Goal: Information Seeking & Learning: Understand process/instructions

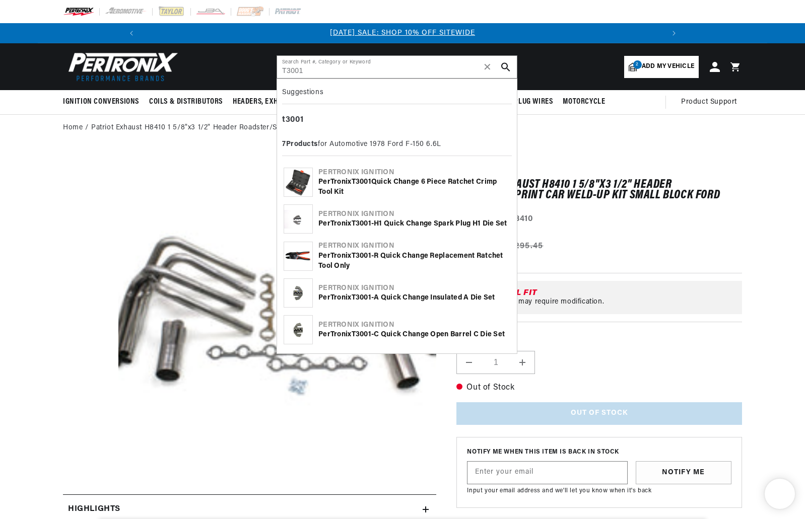
type input "T3001"
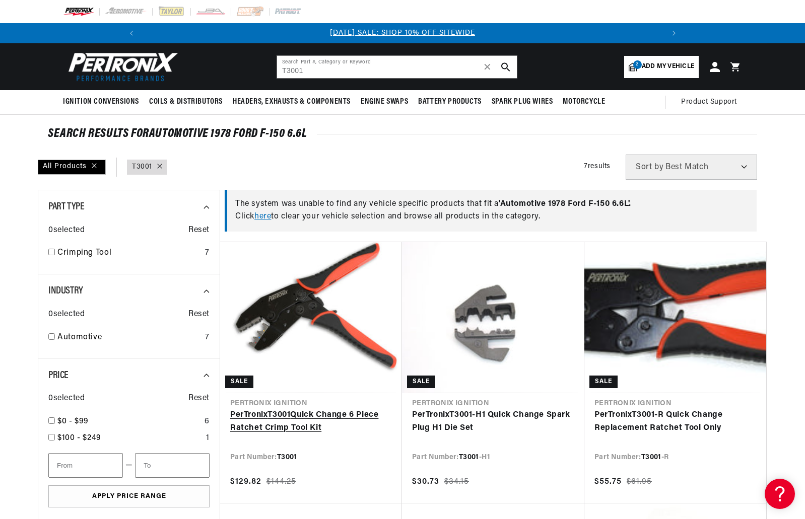
click at [296, 419] on link "PerTronix T3001 Quick Change 6 Piece Ratchet Crimp Tool Kit" at bounding box center [311, 422] width 162 height 26
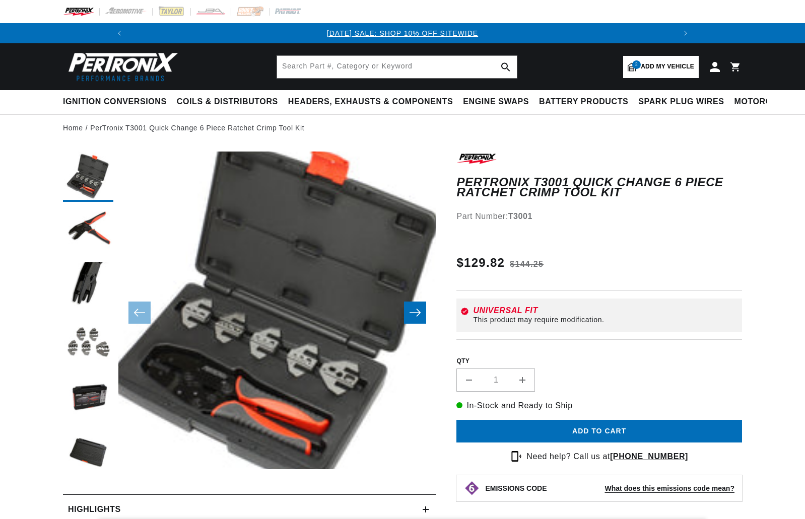
click at [87, 501] on button "Open media 1 in modal" at bounding box center [87, 501] width 0 height 0
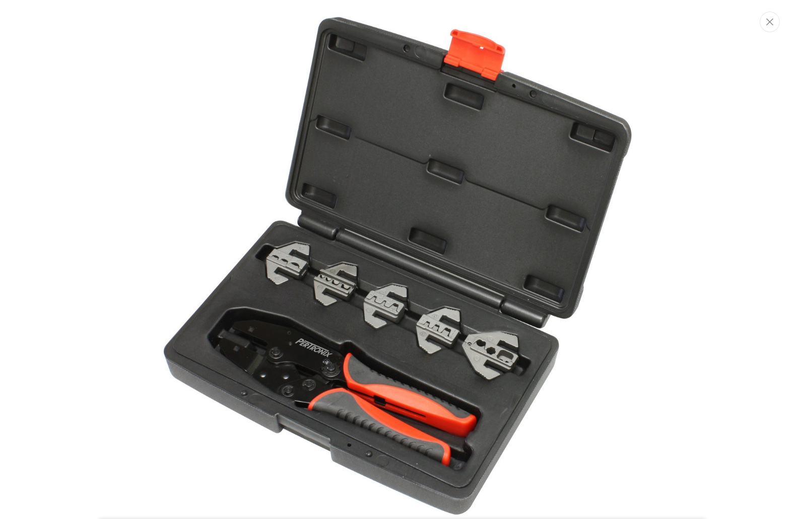
scroll to position [0, 538]
click at [769, 27] on button "Close" at bounding box center [771, 21] width 20 height 21
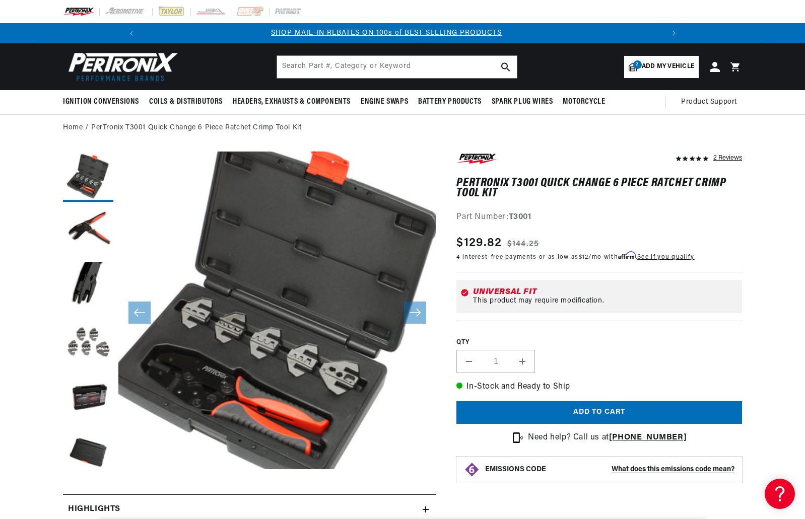
scroll to position [32, 0]
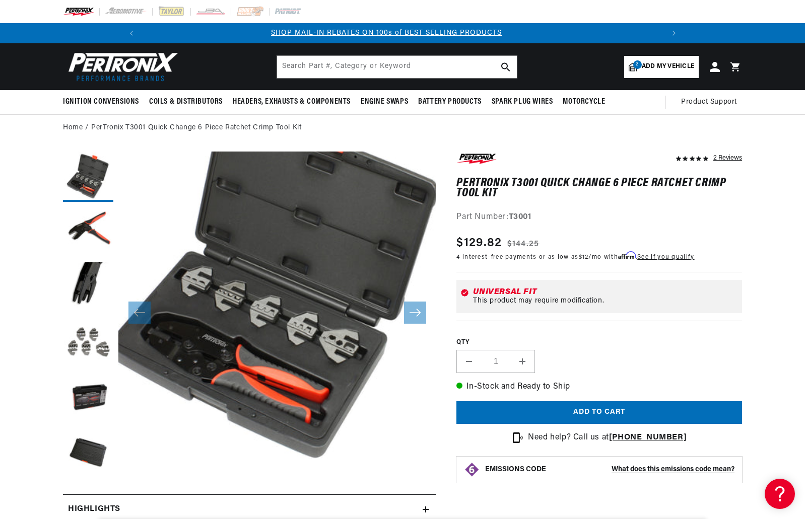
click at [87, 469] on button "Open media 1 in modal" at bounding box center [87, 469] width 0 height 0
drag, startPoint x: 329, startPoint y: 261, endPoint x: 270, endPoint y: 307, distance: 74.7
drag, startPoint x: 270, startPoint y: 307, endPoint x: 216, endPoint y: 268, distance: 66.1
click at [87, 469] on button "Open media 1 in modal" at bounding box center [87, 469] width 0 height 0
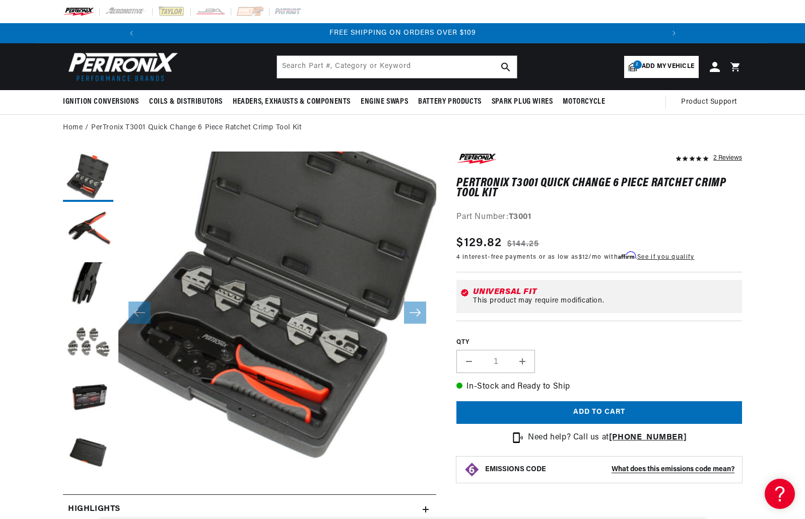
drag, startPoint x: 334, startPoint y: 255, endPoint x: 764, endPoint y: 204, distance: 432.7
drag, startPoint x: 257, startPoint y: 258, endPoint x: 195, endPoint y: 287, distance: 68.5
click at [87, 469] on button "Open media 1 in modal" at bounding box center [87, 469] width 0 height 0
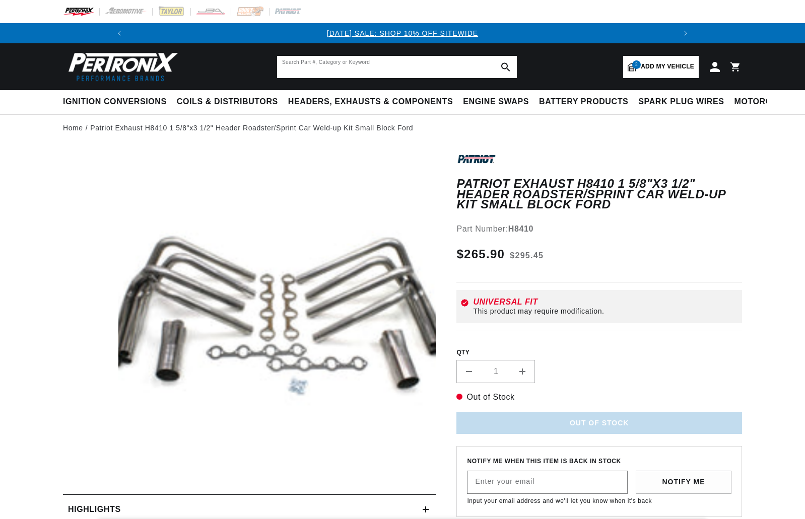
click at [420, 70] on input "text" at bounding box center [397, 67] width 240 height 22
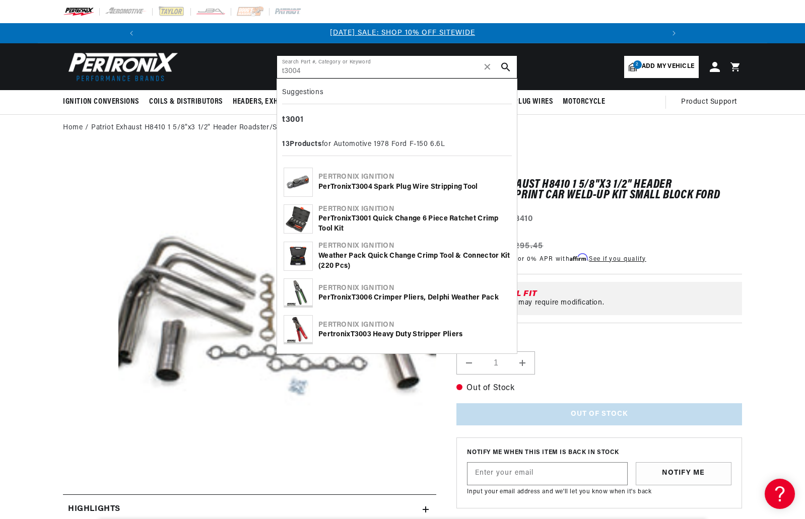
type input "t3004"
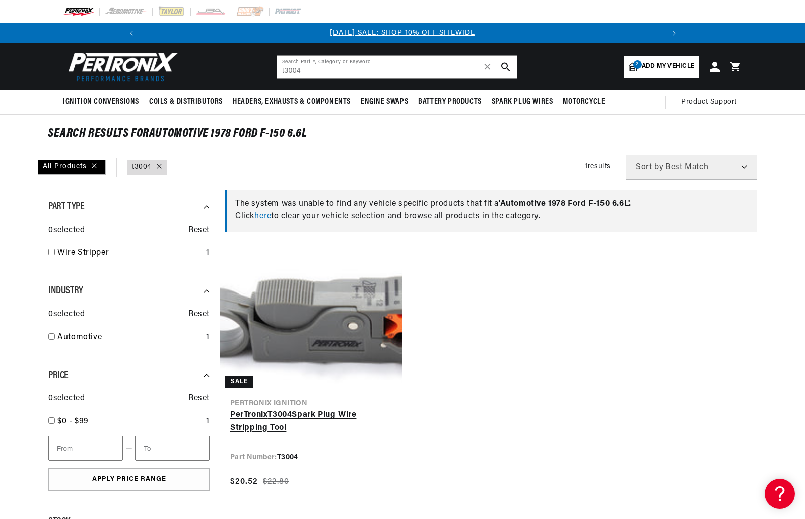
click at [296, 409] on link "PerTronix T3004 Spark Plug Wire Stripping Tool" at bounding box center [311, 422] width 162 height 26
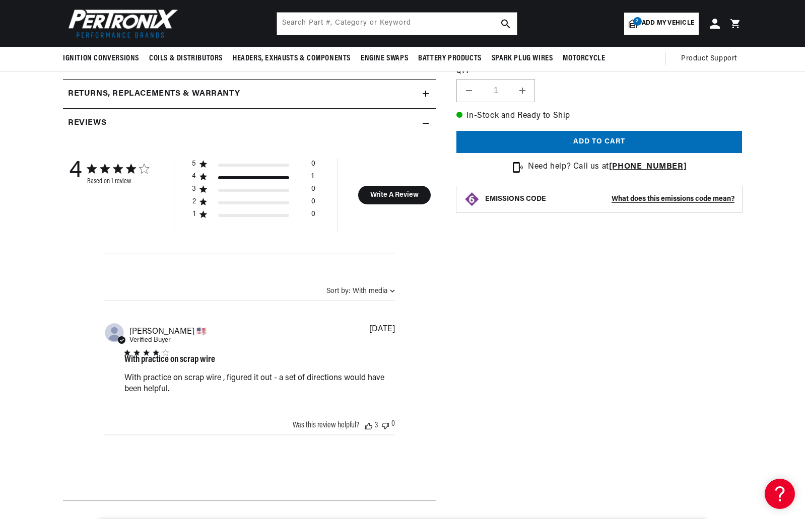
scroll to position [201, 0]
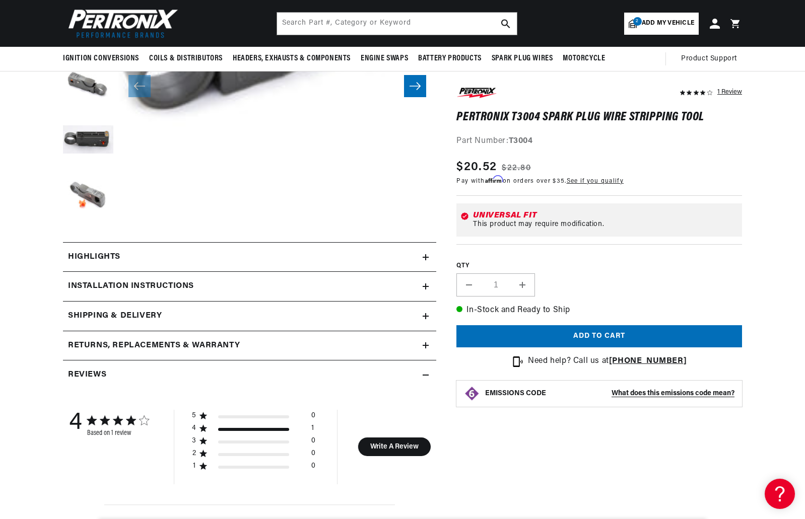
click at [226, 284] on div "Installation instructions" at bounding box center [243, 286] width 360 height 13
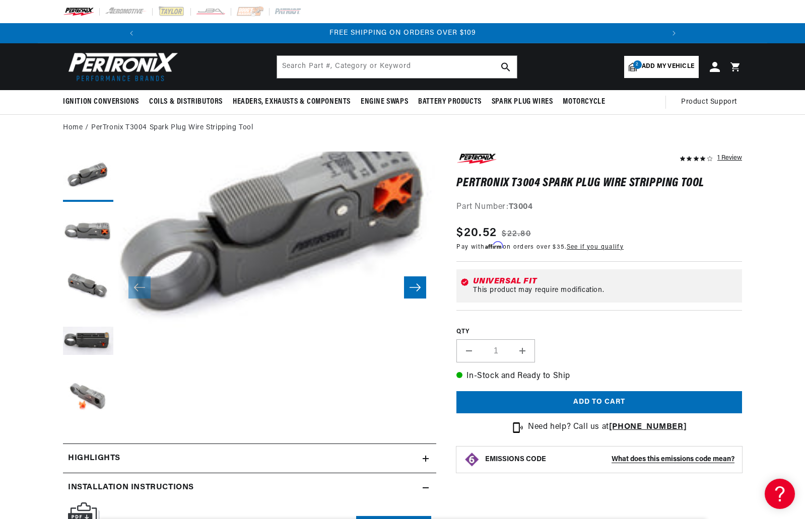
scroll to position [101, 0]
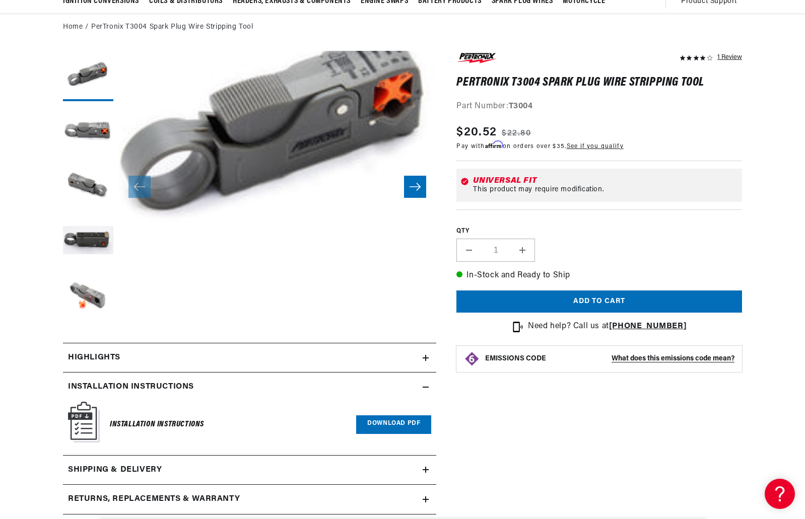
click at [154, 422] on h6 "Installation Instructions" at bounding box center [157, 425] width 94 height 14
click at [375, 426] on link "Download PDF" at bounding box center [393, 425] width 75 height 19
click at [96, 242] on button "Load image 4 in gallery view" at bounding box center [88, 242] width 50 height 50
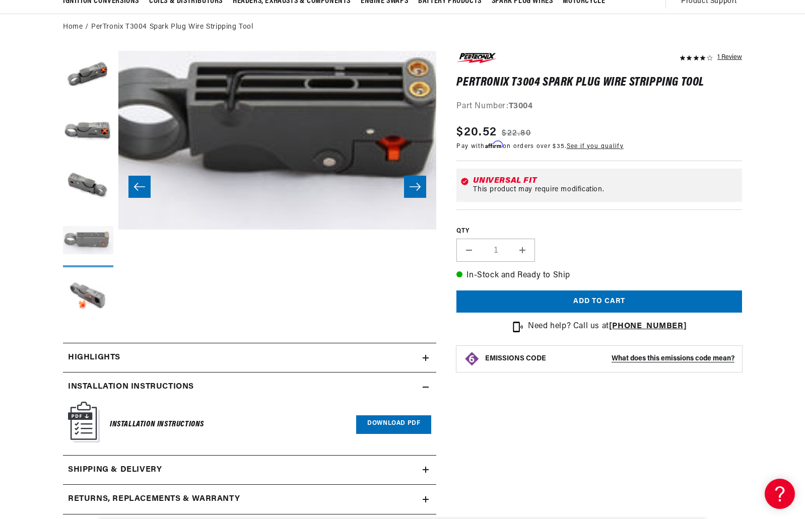
scroll to position [18, 954]
click at [76, 165] on button "Load image 3 in gallery view" at bounding box center [88, 187] width 50 height 50
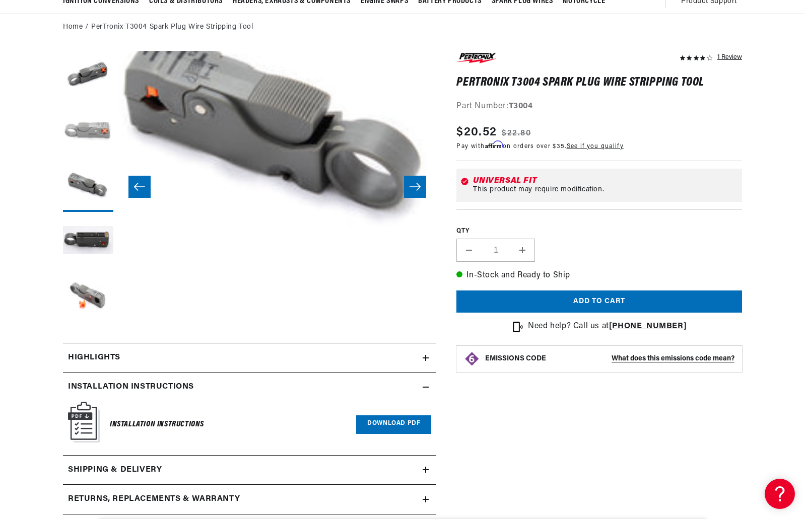
click at [84, 122] on button "Load image 2 in gallery view" at bounding box center [88, 131] width 50 height 50
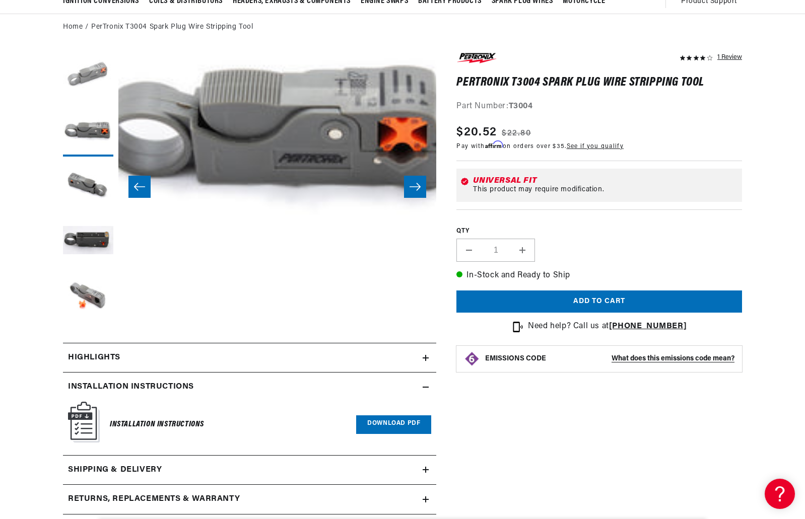
scroll to position [0, 1077]
click at [94, 90] on button "Load image 1 in gallery view" at bounding box center [88, 76] width 50 height 50
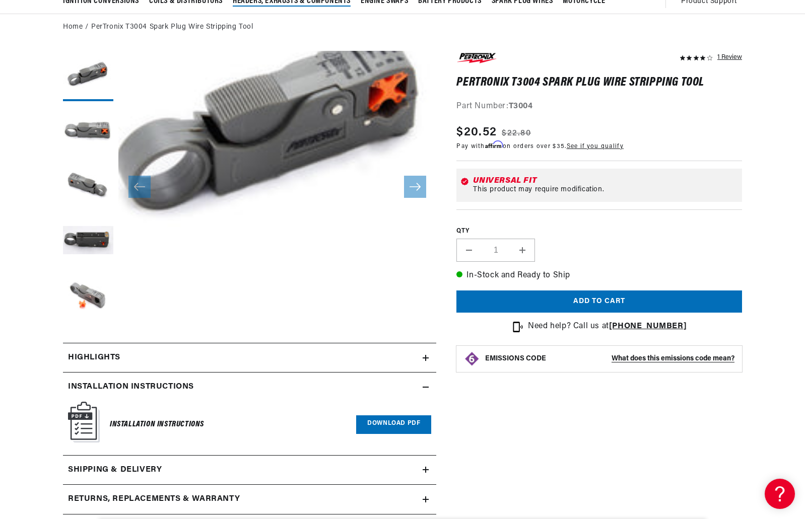
scroll to position [18, 0]
